Goal: Transaction & Acquisition: Purchase product/service

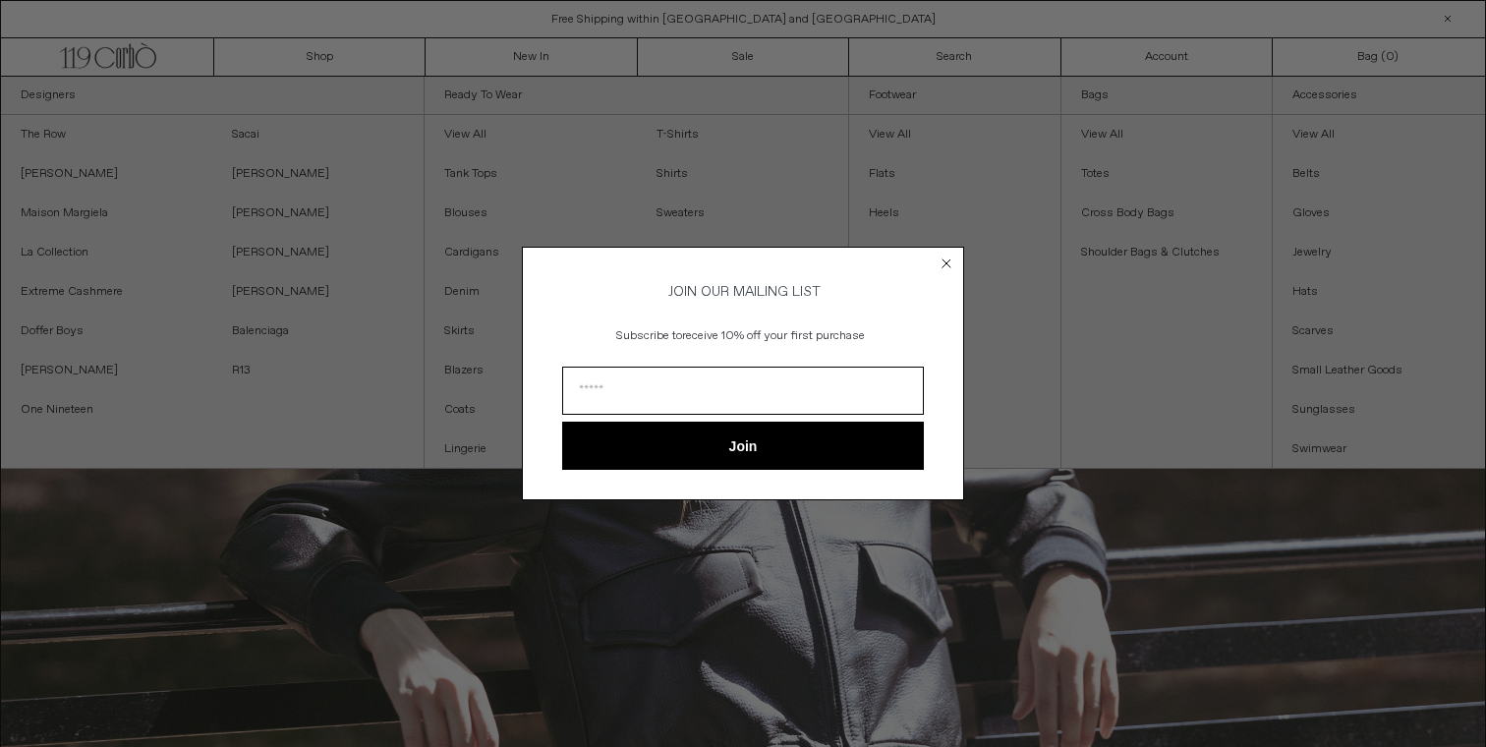
click at [945, 254] on circle "Close dialog" at bounding box center [946, 263] width 19 height 19
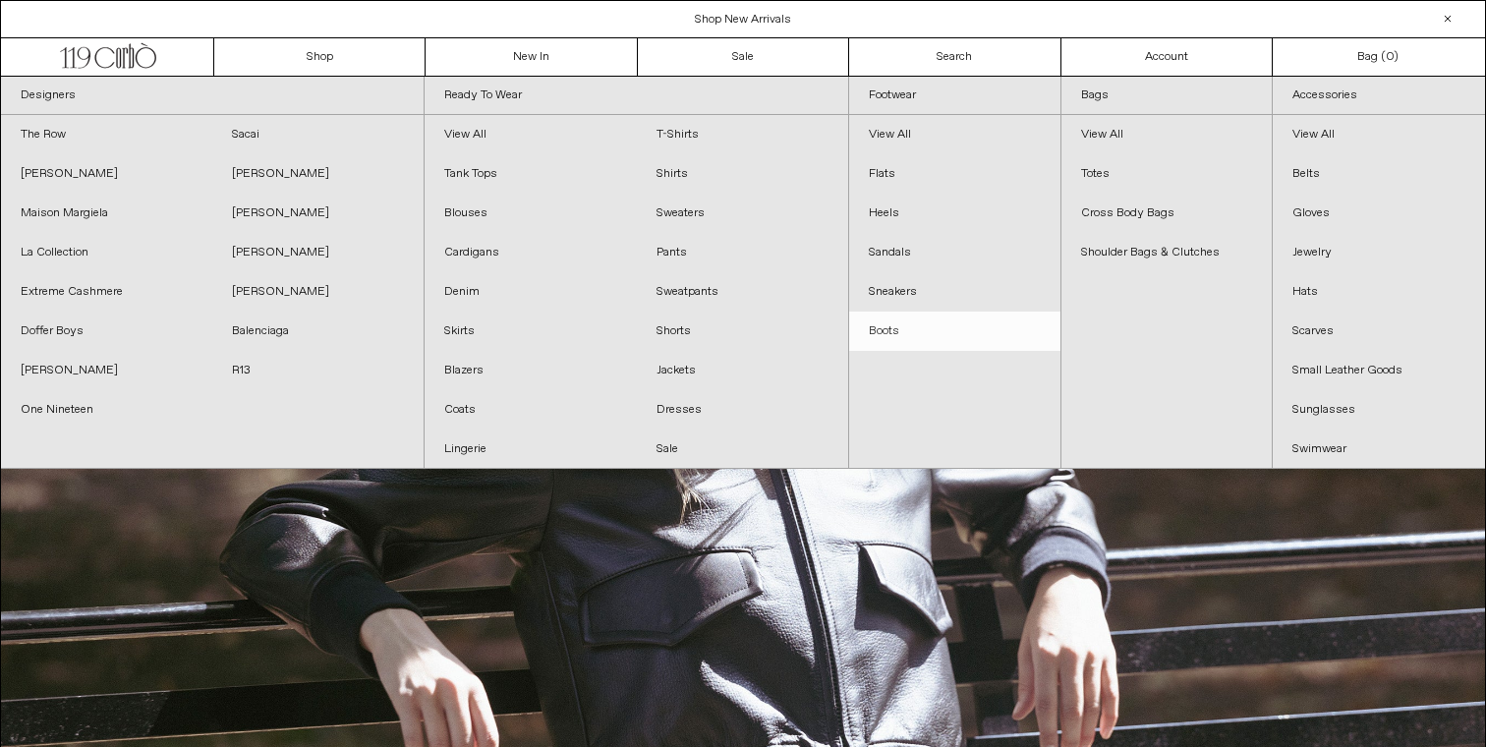
click at [907, 331] on link "Boots" at bounding box center [954, 331] width 211 height 39
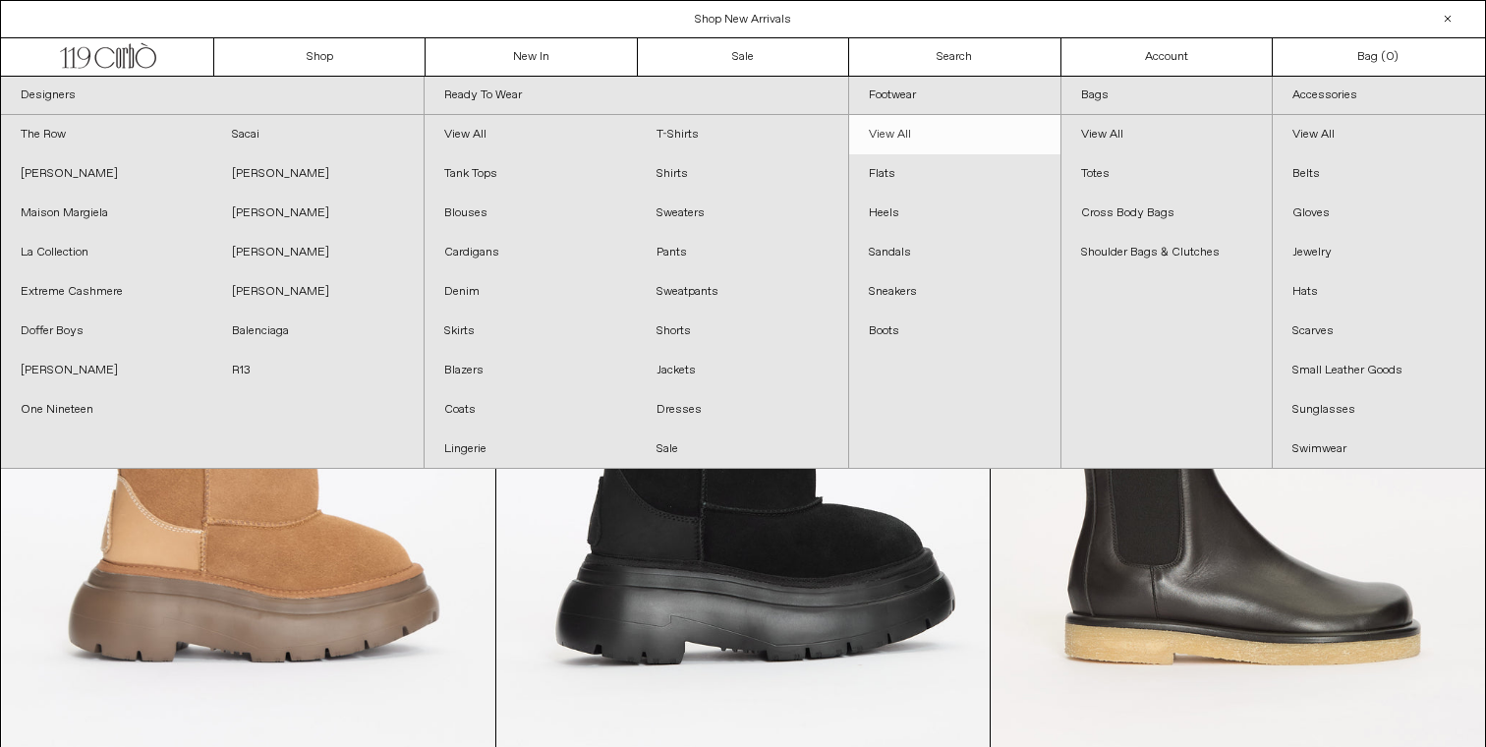
click at [909, 129] on link "View All" at bounding box center [954, 134] width 211 height 39
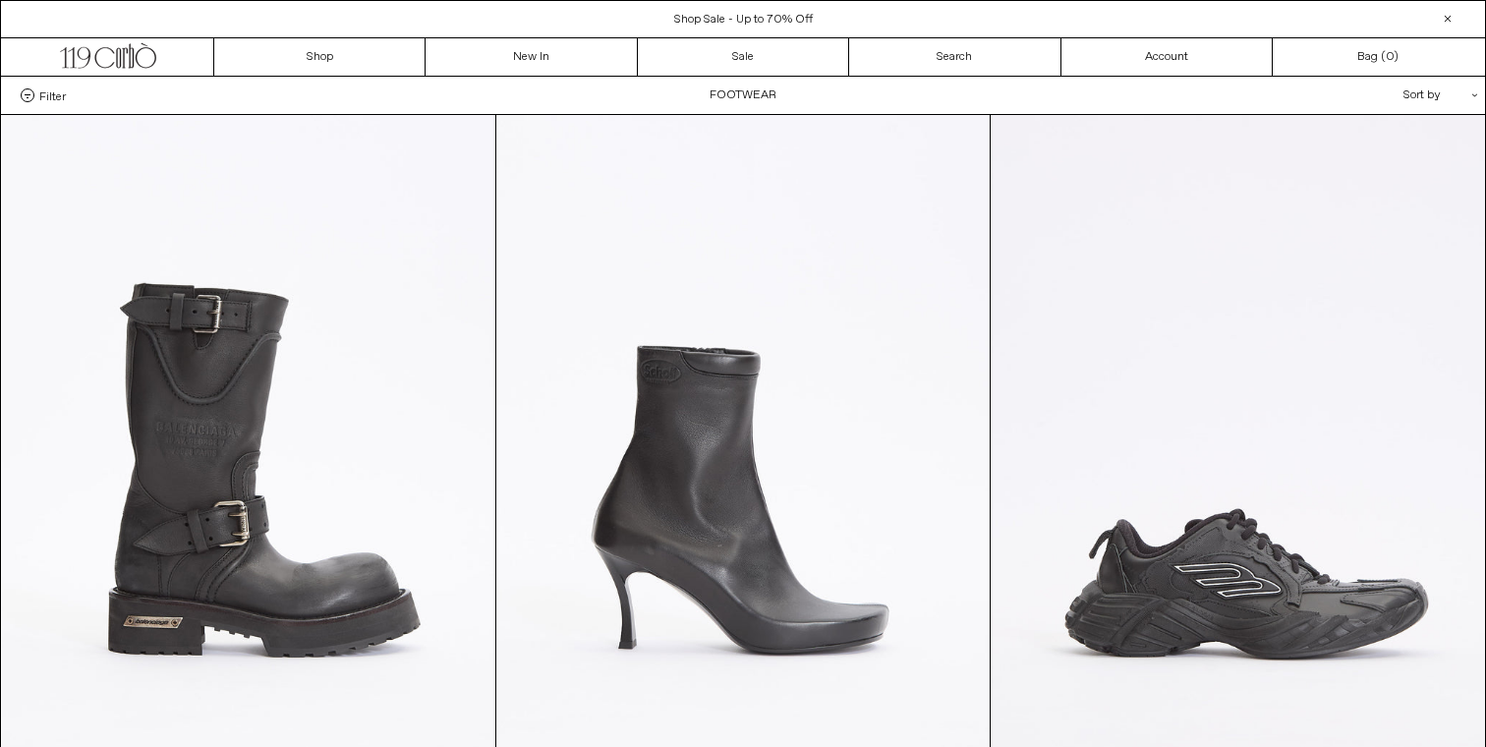
click at [1429, 90] on div "Sort by .cls-1{fill:#231f20}" at bounding box center [1376, 95] width 177 height 37
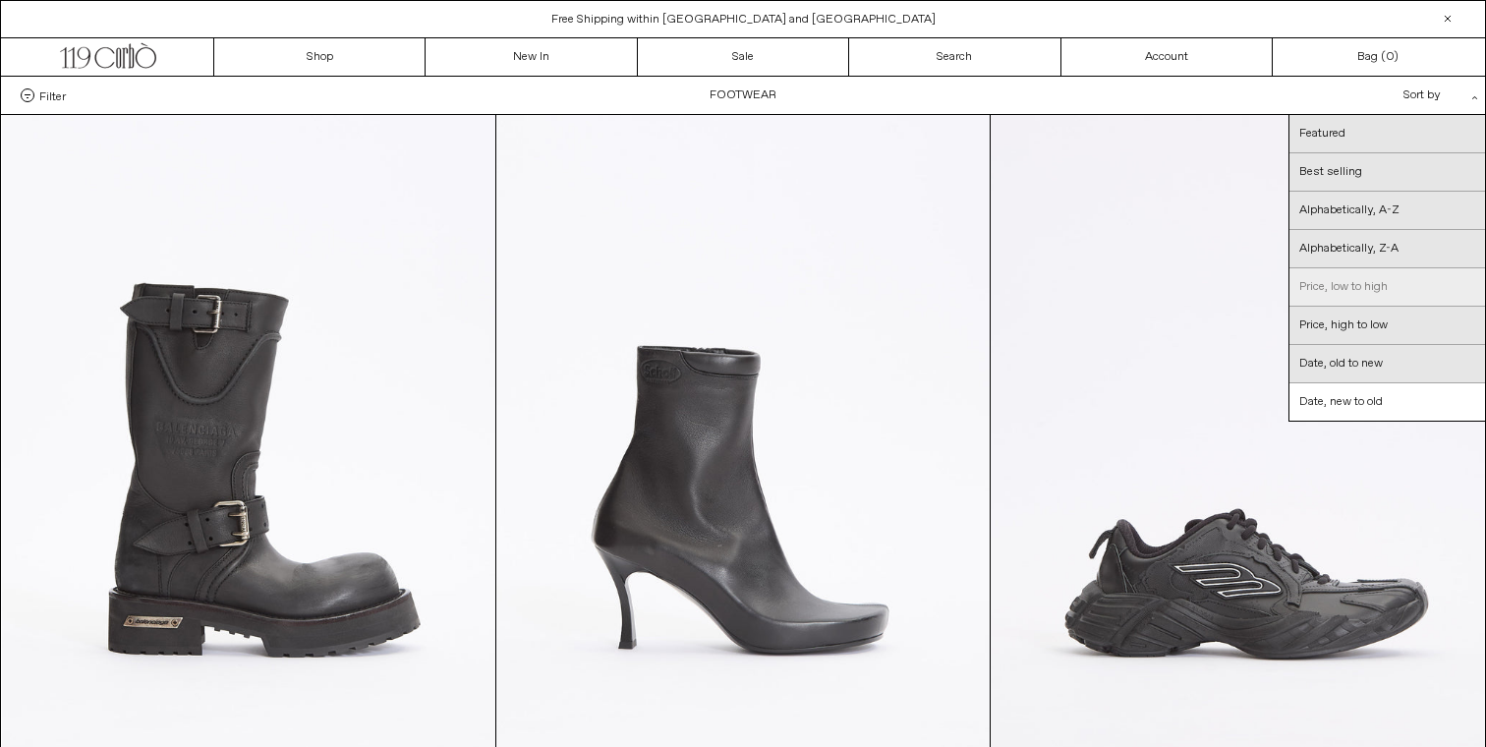
click at [1341, 279] on link "Price, low to high" at bounding box center [1387, 287] width 196 height 38
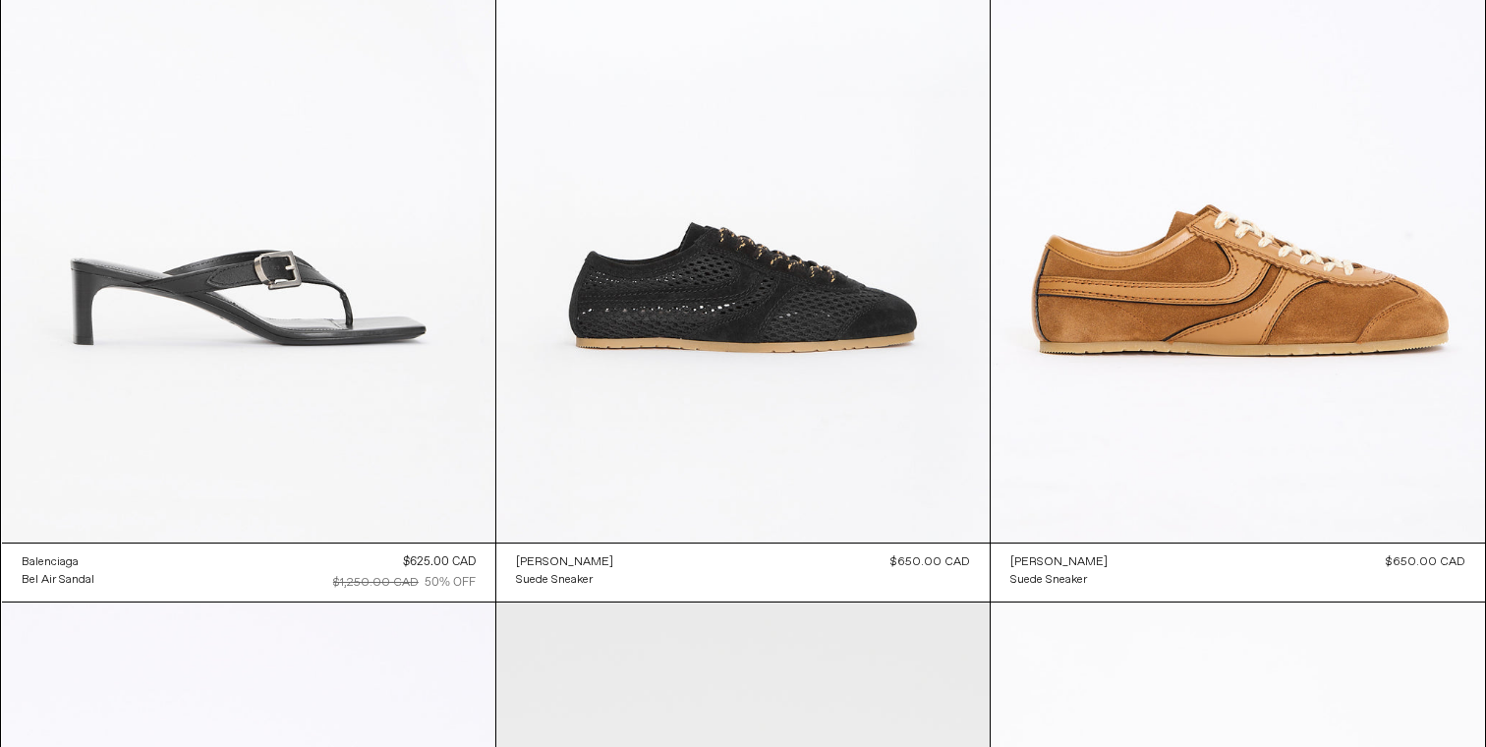
scroll to position [9451, 0]
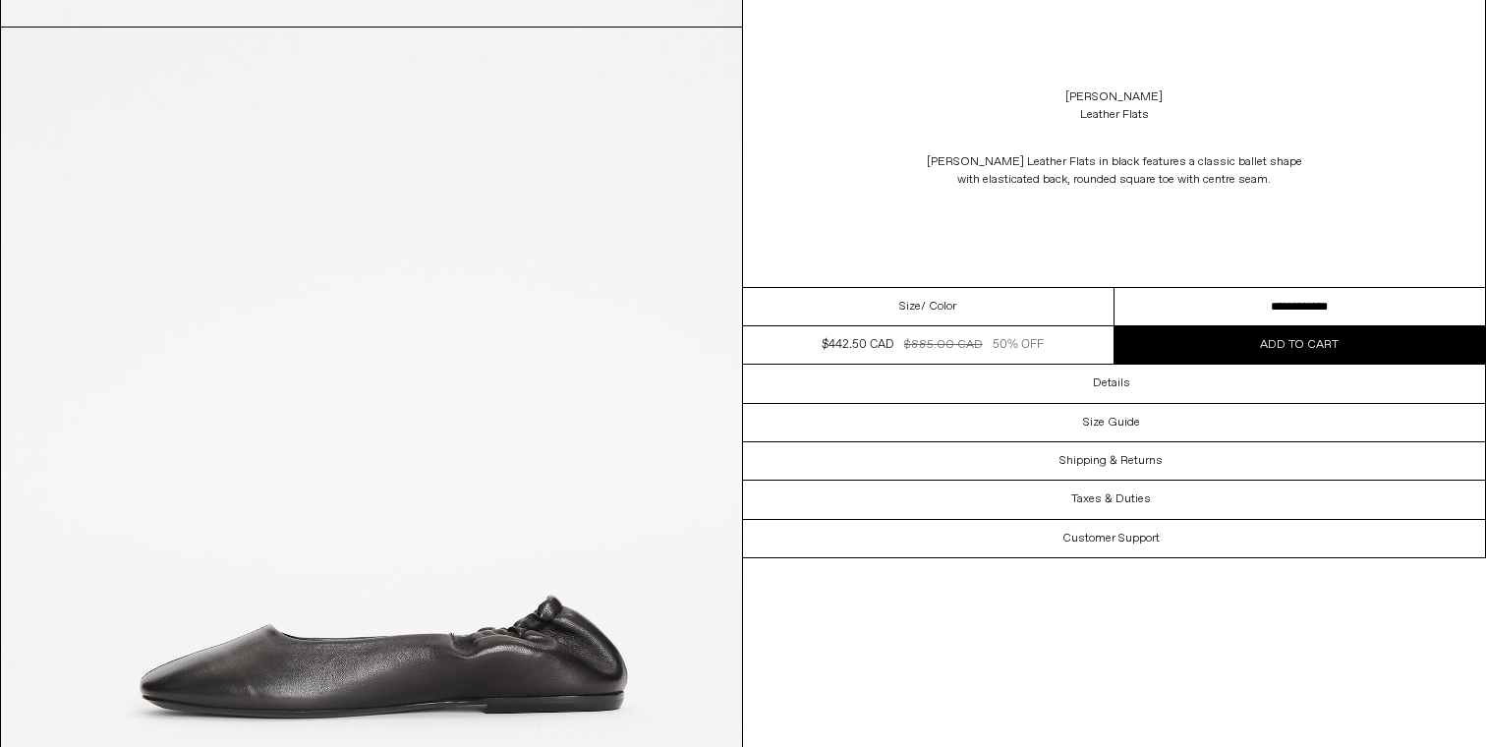
scroll to position [2099, 0]
